Goal: Information Seeking & Learning: Learn about a topic

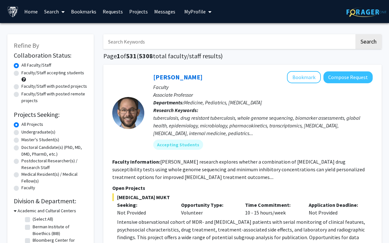
click at [21, 131] on label "Undergraduate(s)" at bounding box center [38, 131] width 34 height 7
click at [21, 131] on input "Undergraduate(s)" at bounding box center [23, 130] width 4 height 4
radio input "true"
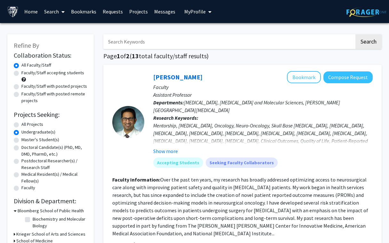
click at [21, 139] on label "Master's Student(s)" at bounding box center [40, 139] width 38 height 7
click at [21, 139] on input "Master's Student(s)" at bounding box center [23, 138] width 4 height 4
radio input "true"
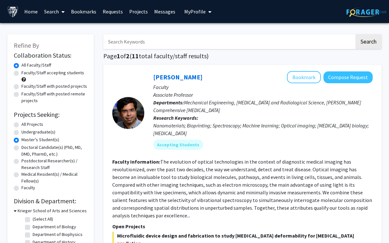
click at [21, 132] on label "Undergraduate(s)" at bounding box center [38, 131] width 34 height 7
click at [21, 132] on input "Undergraduate(s)" at bounding box center [23, 130] width 4 height 4
radio input "true"
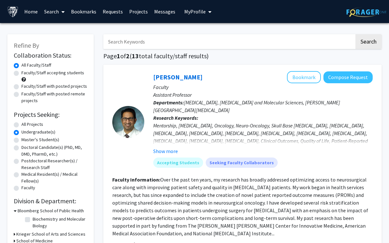
click at [83, 106] on form "Collaboration Status: Collaboration Status All Faculty/Staff Collaboration Stat…" at bounding box center [50, 121] width 73 height 140
click at [21, 87] on label "Faculty/Staff with posted projects" at bounding box center [54, 86] width 66 height 7
click at [21, 87] on input "Faculty/Staff with posted projects" at bounding box center [23, 85] width 4 height 4
radio input "true"
click at [79, 109] on form "Collaboration Status: Collaboration Status All Faculty/Staff Collaboration Stat…" at bounding box center [50, 121] width 73 height 140
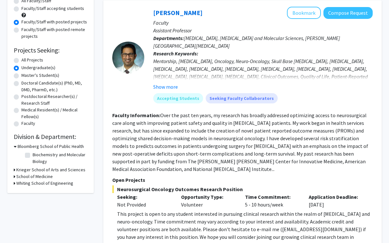
scroll to position [64, 0]
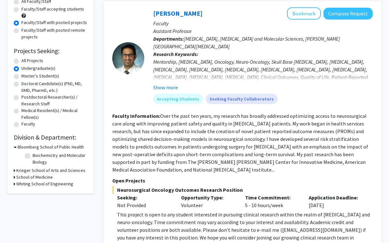
click at [15, 148] on icon at bounding box center [15, 146] width 3 height 7
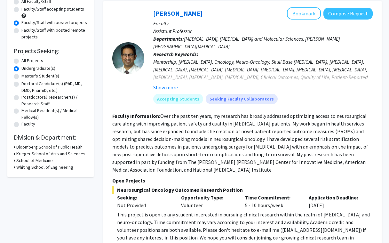
click at [15, 153] on icon at bounding box center [15, 153] width 2 height 7
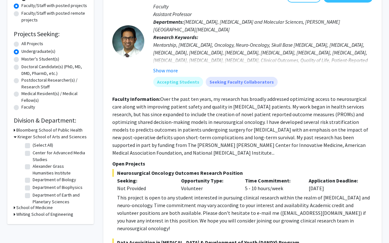
scroll to position [80, 0]
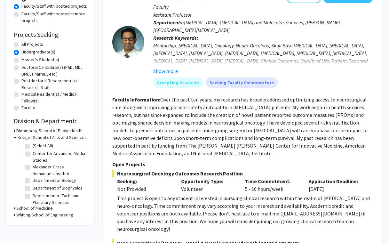
click at [15, 136] on icon at bounding box center [15, 137] width 3 height 7
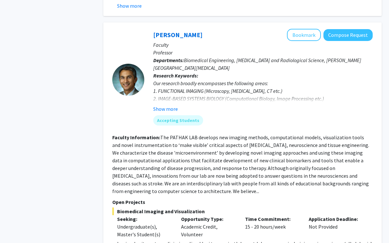
scroll to position [2766, 0]
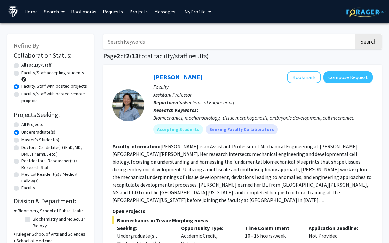
click at [21, 73] on label "Faculty/Staff accepting students" at bounding box center [52, 72] width 63 height 7
click at [21, 73] on input "Faculty/Staff accepting students" at bounding box center [23, 71] width 4 height 4
radio input "true"
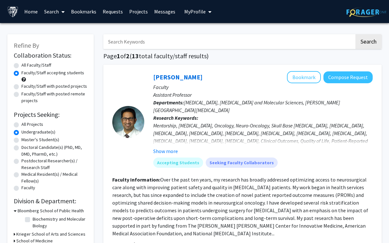
click at [21, 66] on label "All Faculty/Staff" at bounding box center [36, 65] width 30 height 7
click at [21, 66] on input "All Faculty/Staff" at bounding box center [23, 64] width 4 height 4
radio input "true"
click at [21, 125] on label "All Projects" at bounding box center [32, 124] width 22 height 7
click at [21, 125] on input "All Projects" at bounding box center [23, 123] width 4 height 4
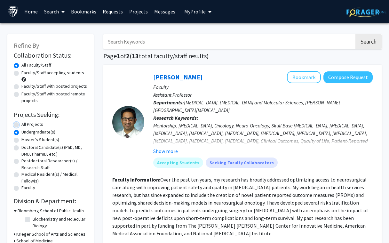
radio input "true"
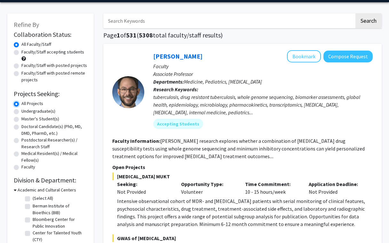
scroll to position [22, 0]
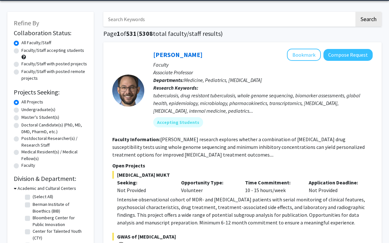
click at [91, 149] on div "Refine By Collaboration Status: Collaboration Status All Faculty/Staff Collabor…" at bounding box center [50, 184] width 86 height 344
click at [21, 111] on label "Undergraduate(s)" at bounding box center [38, 109] width 34 height 7
click at [21, 110] on input "Undergraduate(s)" at bounding box center [23, 108] width 4 height 4
radio input "true"
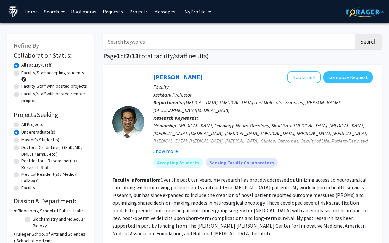
click at [21, 86] on label "Faculty/Staff with posted projects" at bounding box center [54, 86] width 66 height 7
click at [21, 86] on input "Faculty/Staff with posted projects" at bounding box center [23, 85] width 4 height 4
radio input "true"
click at [16, 99] on div "Faculty/Staff with posted remote projects" at bounding box center [50, 96] width 73 height 13
click at [21, 93] on label "Faculty/Staff with posted remote projects" at bounding box center [54, 96] width 66 height 13
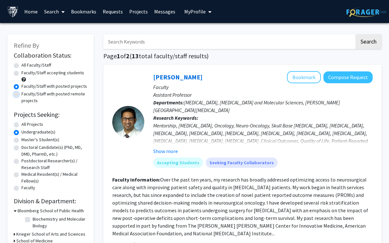
click at [21, 93] on input "Faculty/Staff with posted remote projects" at bounding box center [23, 92] width 4 height 4
radio input "true"
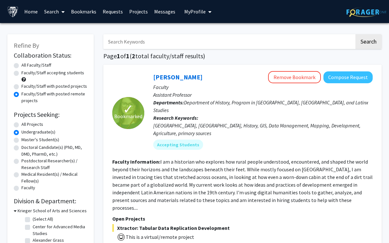
click at [21, 84] on label "Faculty/Staff with posted projects" at bounding box center [54, 86] width 66 height 7
click at [21, 84] on input "Faculty/Staff with posted projects" at bounding box center [23, 85] width 4 height 4
radio input "true"
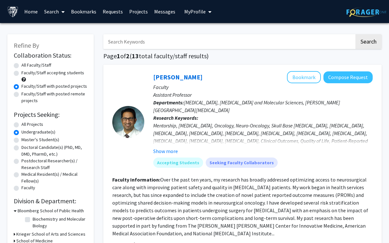
click at [21, 73] on label "Faculty/Staff accepting students" at bounding box center [52, 72] width 63 height 7
click at [21, 73] on input "Faculty/Staff accepting students" at bounding box center [23, 71] width 4 height 4
radio input "true"
click at [21, 66] on label "All Faculty/Staff" at bounding box center [36, 65] width 30 height 7
click at [21, 66] on input "All Faculty/Staff" at bounding box center [23, 64] width 4 height 4
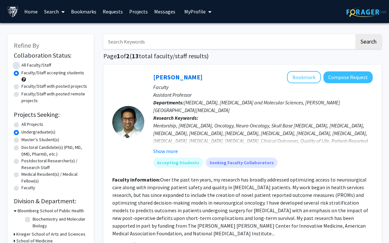
radio input "true"
click at [64, 65] on div "All Faculty/Staff" at bounding box center [50, 66] width 73 height 8
click at [17, 127] on div "All Projects" at bounding box center [50, 125] width 73 height 8
click at [21, 126] on label "All Projects" at bounding box center [32, 124] width 22 height 7
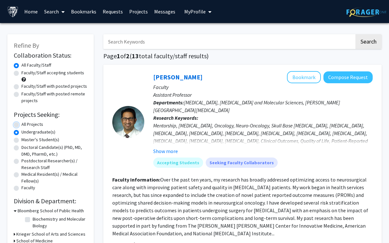
click at [21, 125] on input "All Projects" at bounding box center [23, 123] width 4 height 4
radio input "true"
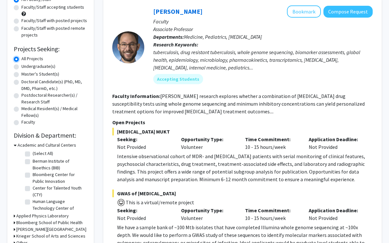
scroll to position [15, 0]
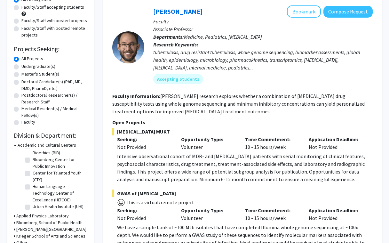
click at [15, 145] on icon at bounding box center [15, 145] width 3 height 7
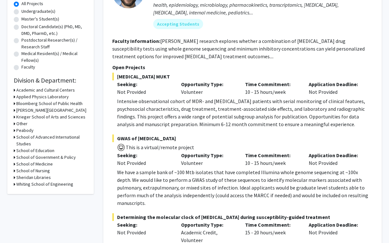
scroll to position [121, 0]
click at [14, 117] on icon at bounding box center [15, 116] width 2 height 7
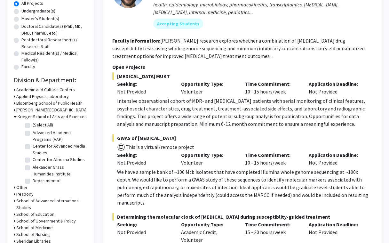
click at [33, 124] on label "(Select All)" at bounding box center [43, 124] width 20 height 7
click at [33, 124] on input "(Select All)" at bounding box center [35, 123] width 4 height 4
checkbox input "true"
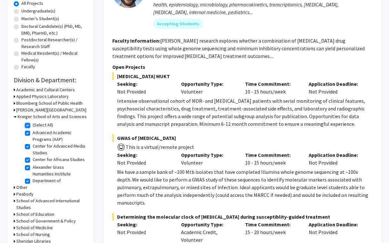
checkbox input "true"
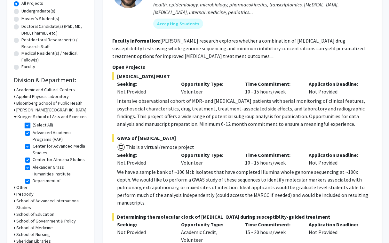
checkbox input "true"
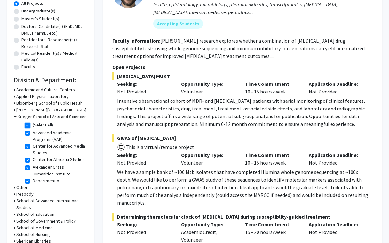
checkbox input "true"
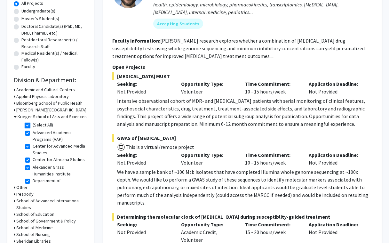
checkbox input "true"
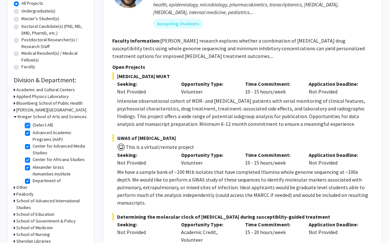
checkbox input "true"
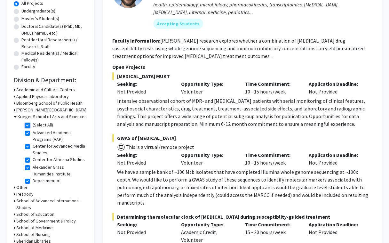
checkbox input "true"
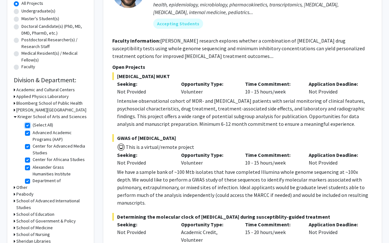
checkbox input "true"
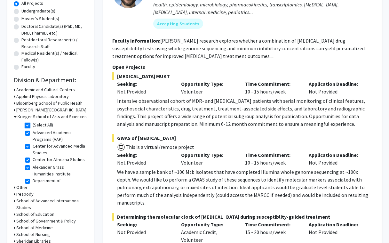
checkbox input "true"
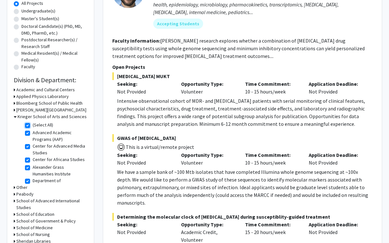
checkbox input "true"
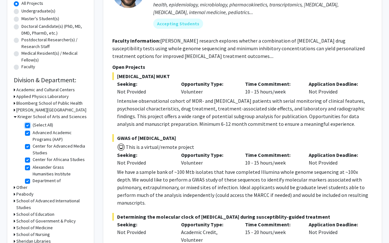
checkbox input "true"
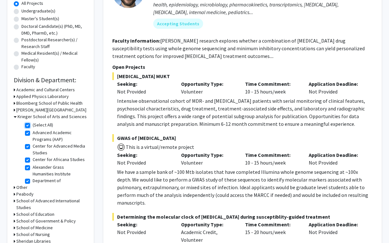
checkbox input "true"
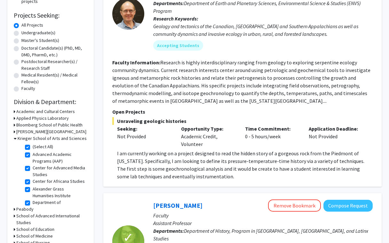
scroll to position [100, 0]
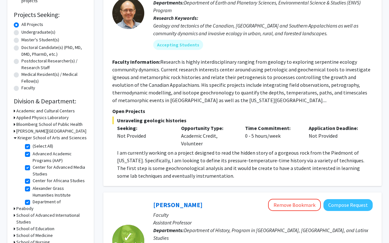
click at [16, 137] on icon at bounding box center [15, 137] width 3 height 7
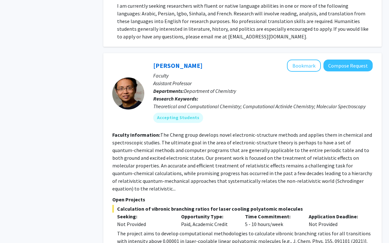
scroll to position [2404, 0]
